Goal: Task Accomplishment & Management: Complete application form

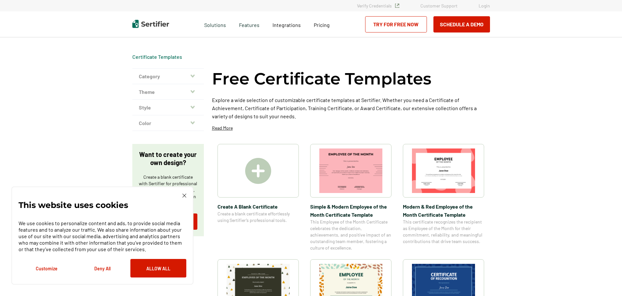
click at [256, 165] on img at bounding box center [258, 171] width 26 height 26
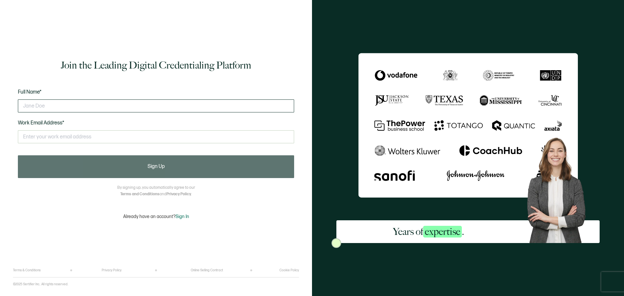
click at [87, 105] on input "text" at bounding box center [156, 105] width 276 height 13
type input "[PERSON_NAME]"
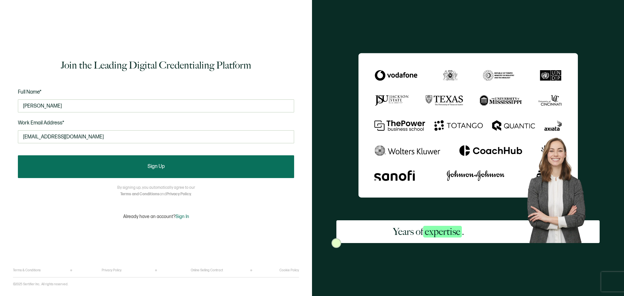
type input "[EMAIL_ADDRESS][DOMAIN_NAME]"
click at [186, 168] on button "Sign Up" at bounding box center [156, 166] width 276 height 23
